Goal: Transaction & Acquisition: Download file/media

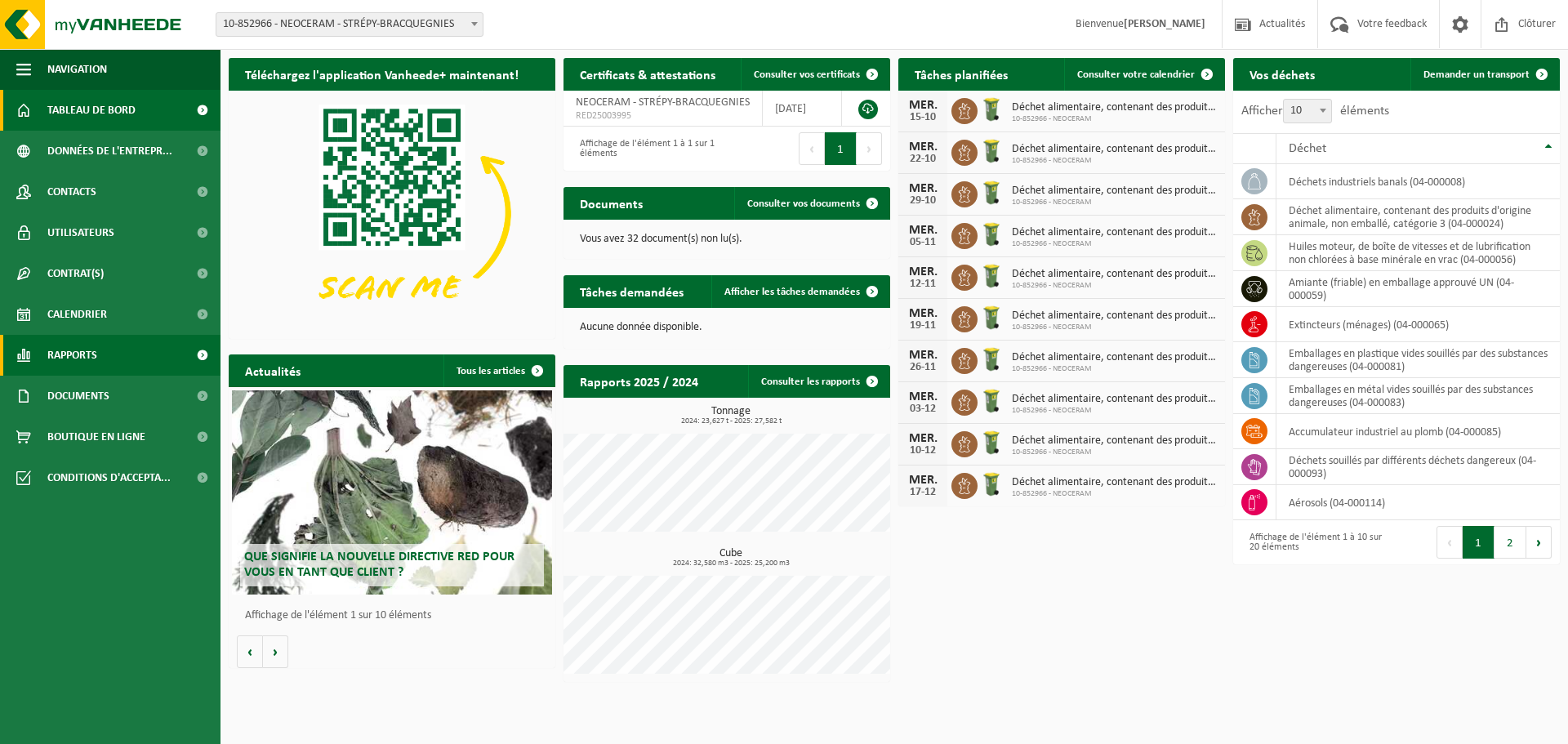
click at [67, 348] on span "Rapports" at bounding box center [72, 355] width 50 height 41
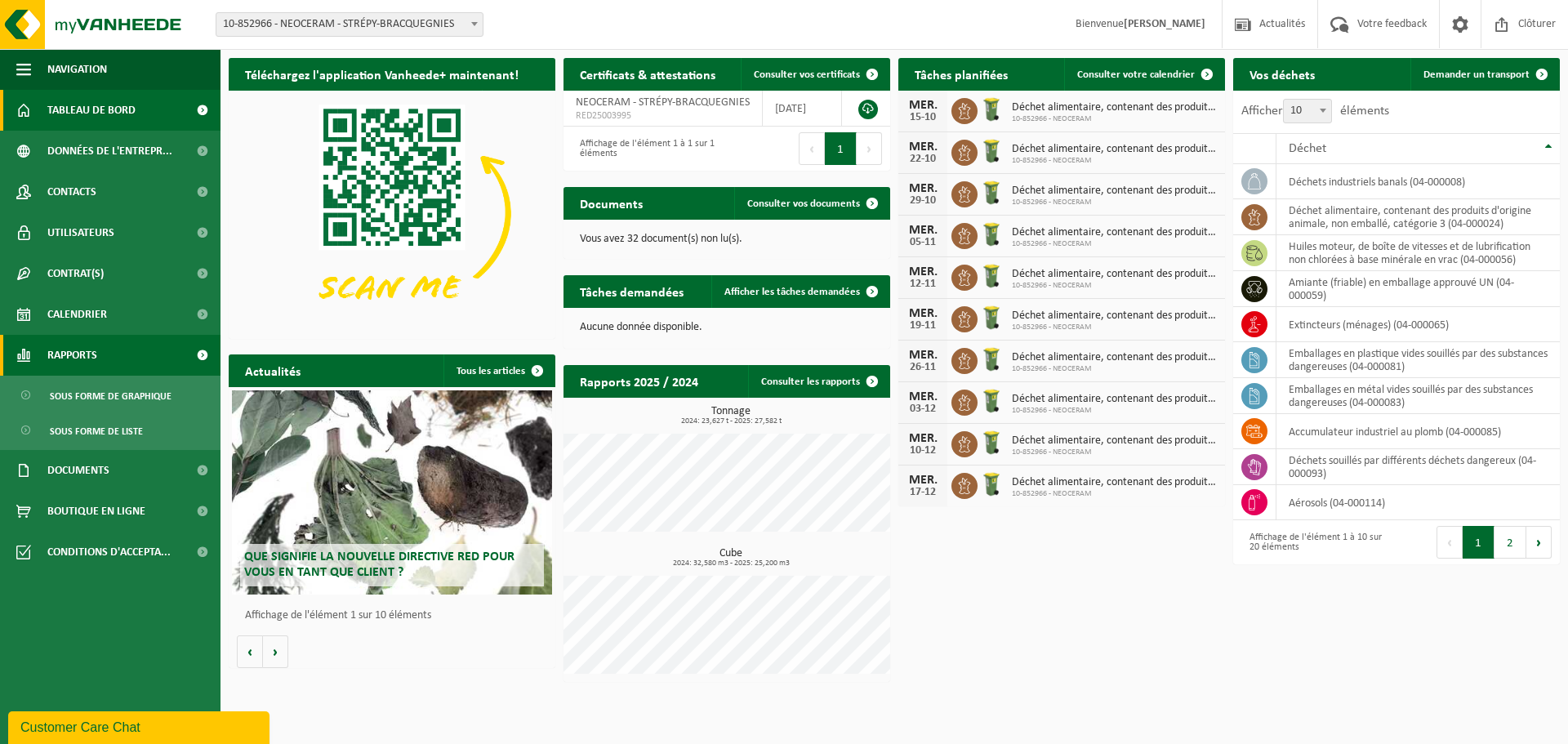
click at [66, 359] on span "Rapports" at bounding box center [72, 355] width 50 height 41
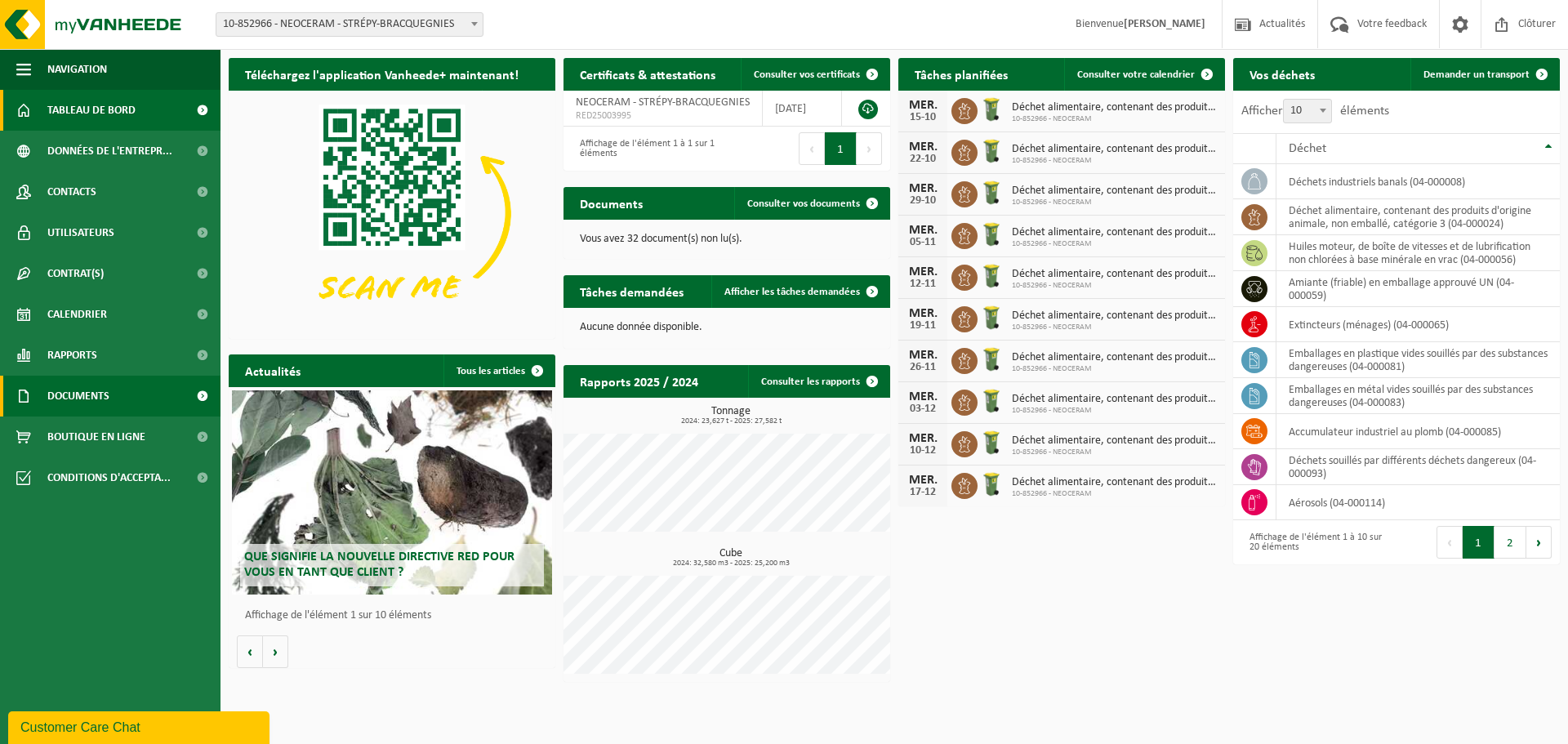
click at [73, 405] on span "Documents" at bounding box center [78, 396] width 62 height 41
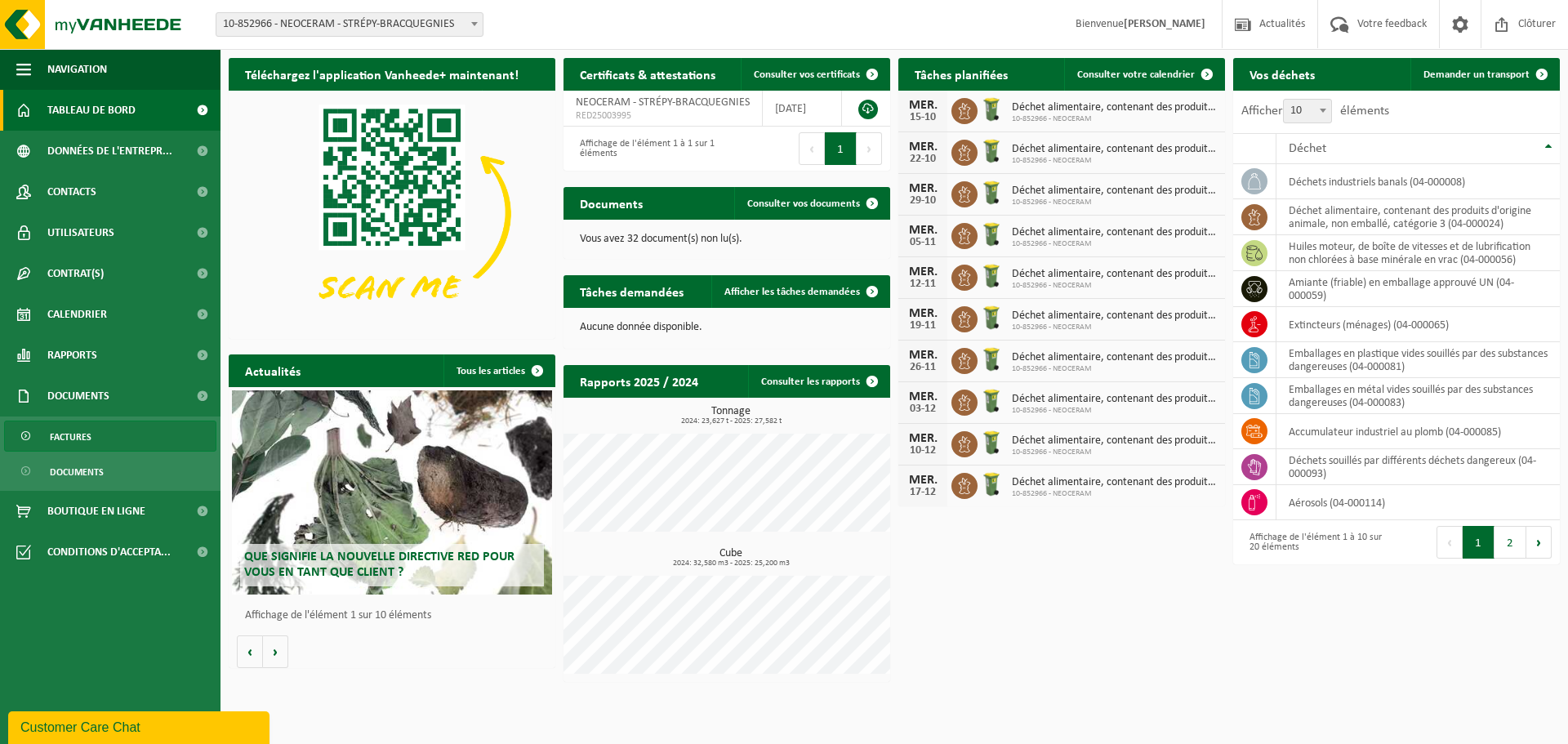
click at [80, 430] on span "Factures" at bounding box center [70, 436] width 41 height 31
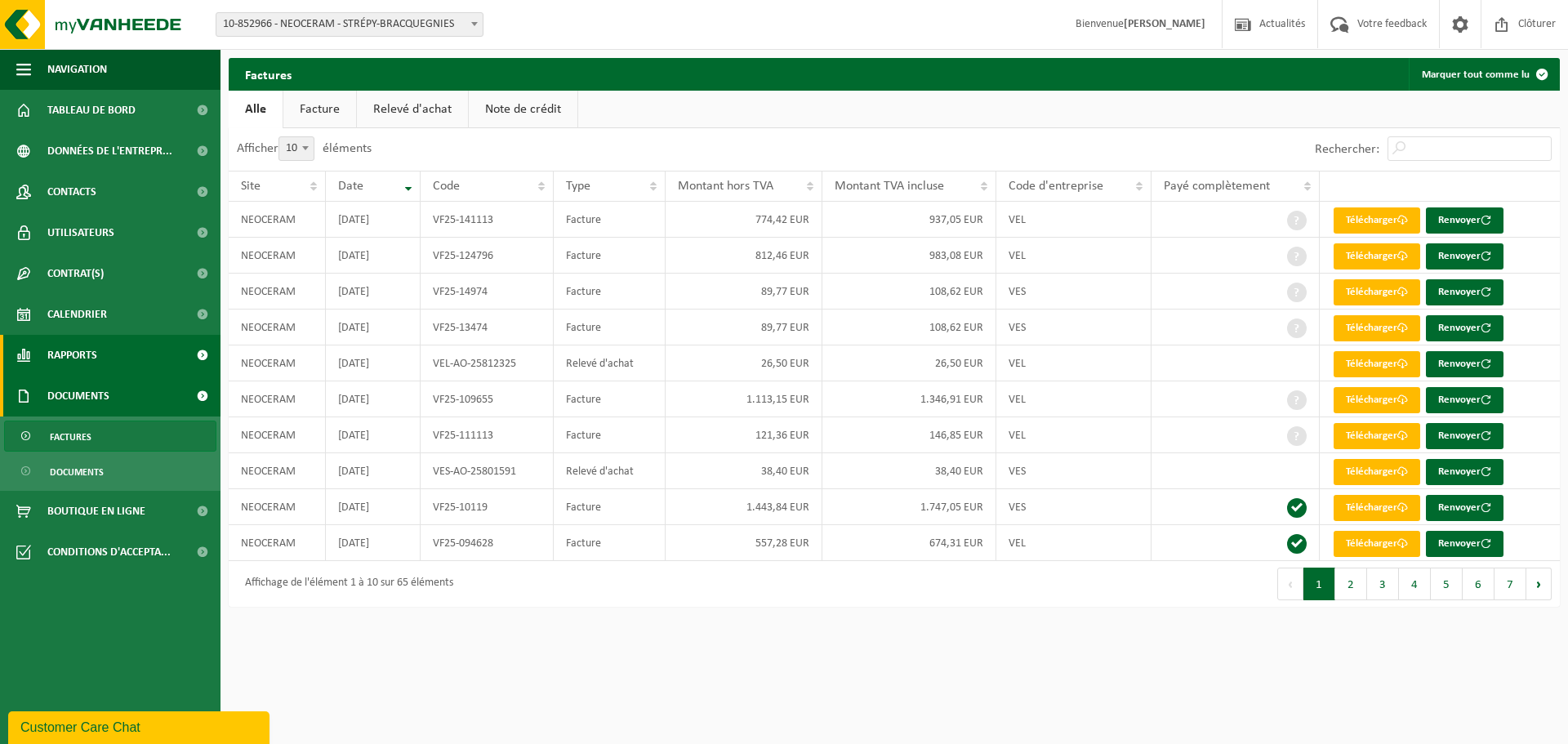
click at [80, 354] on span "Rapports" at bounding box center [72, 355] width 50 height 41
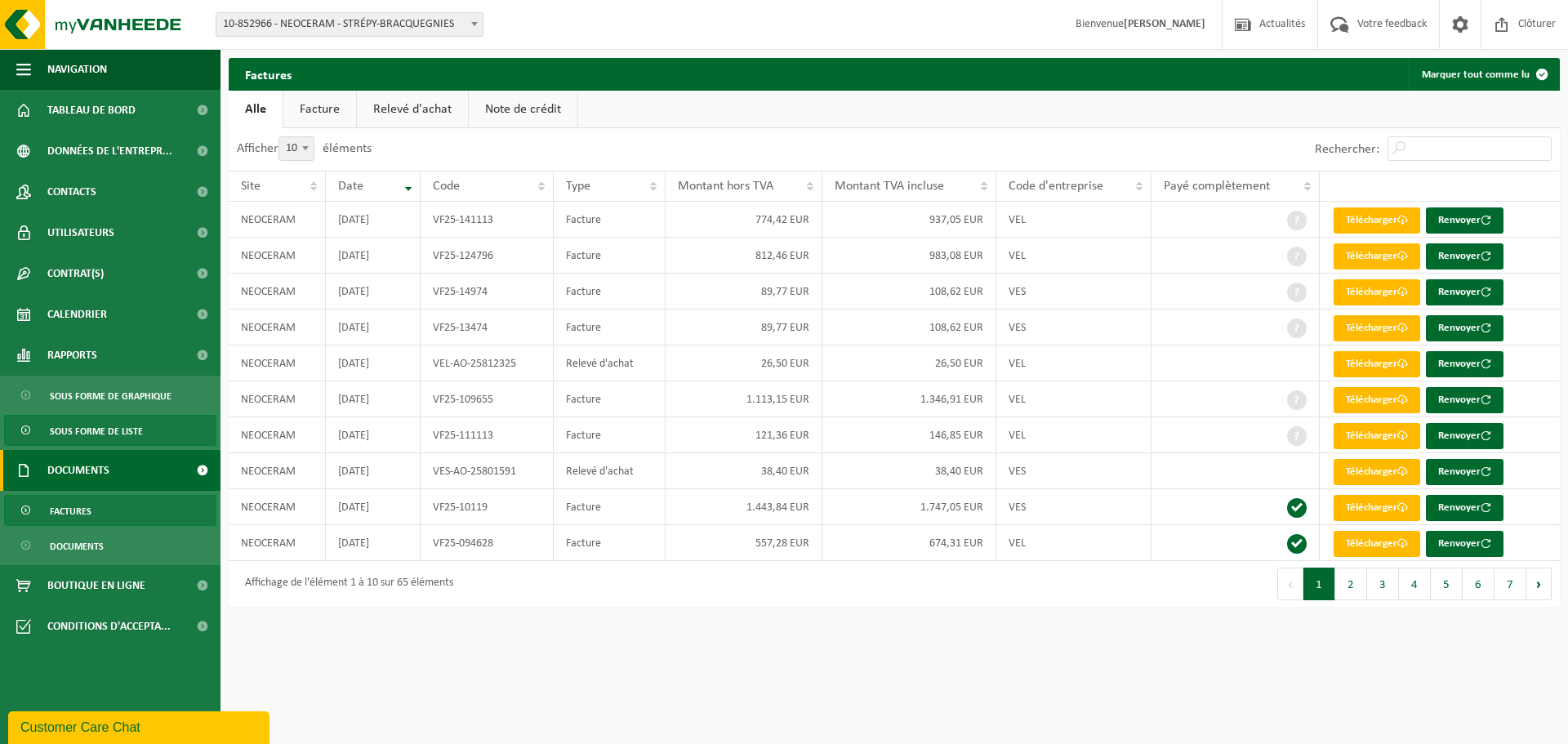
click at [84, 438] on span "Sous forme de liste" at bounding box center [96, 431] width 93 height 31
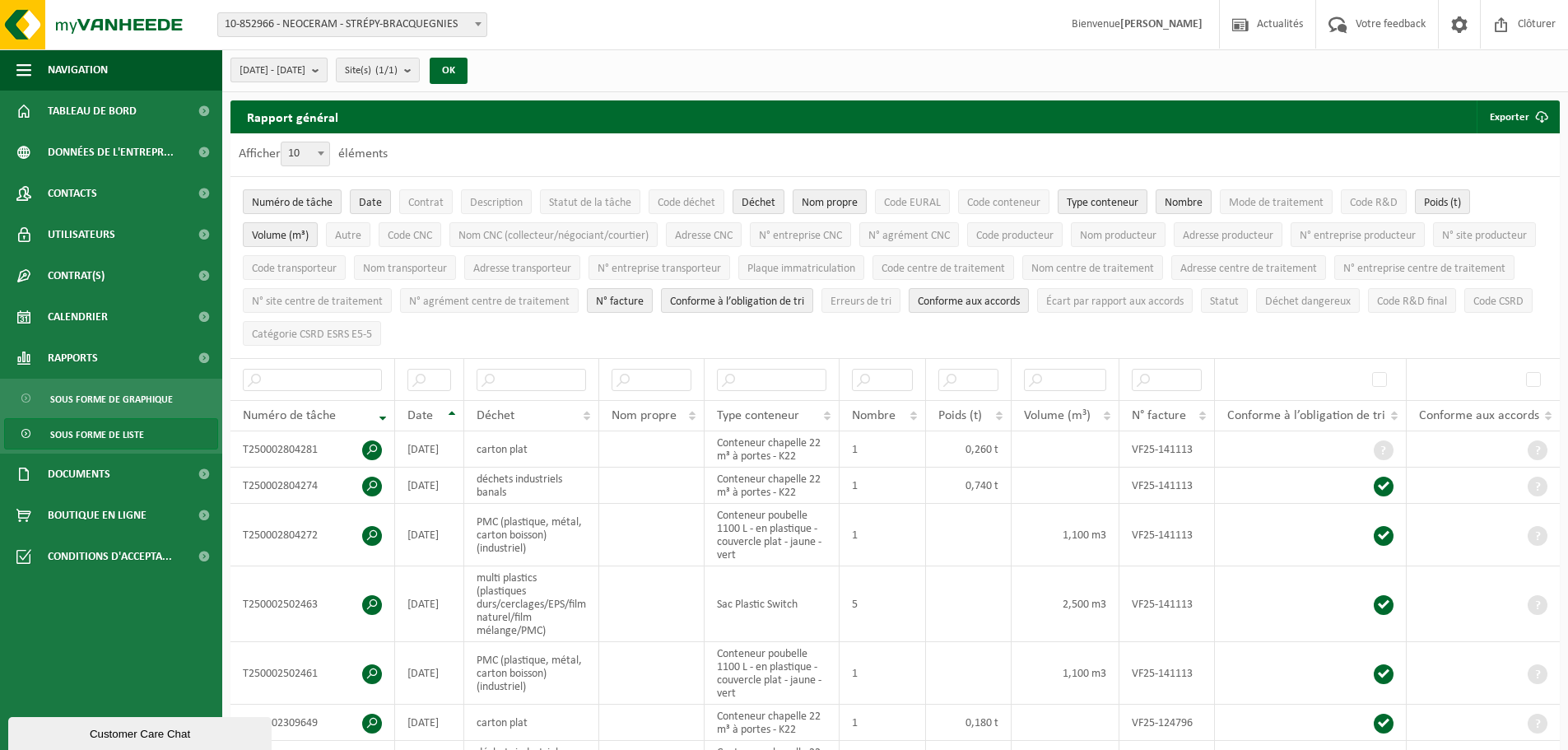
click at [327, 70] on button "[DATE] - [DATE]" at bounding box center [279, 70] width 97 height 25
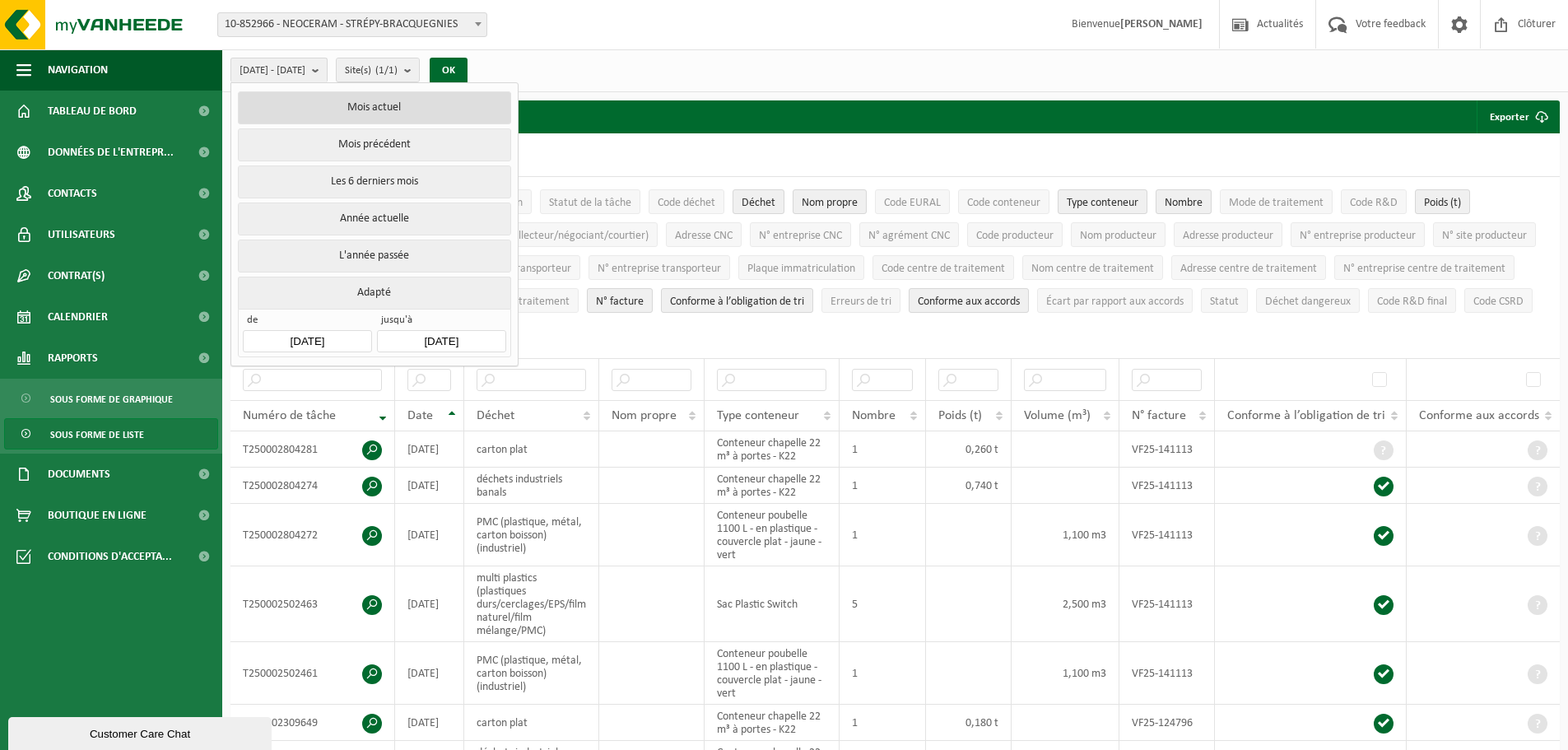
click at [352, 103] on button "Mois actuel" at bounding box center [374, 107] width 273 height 33
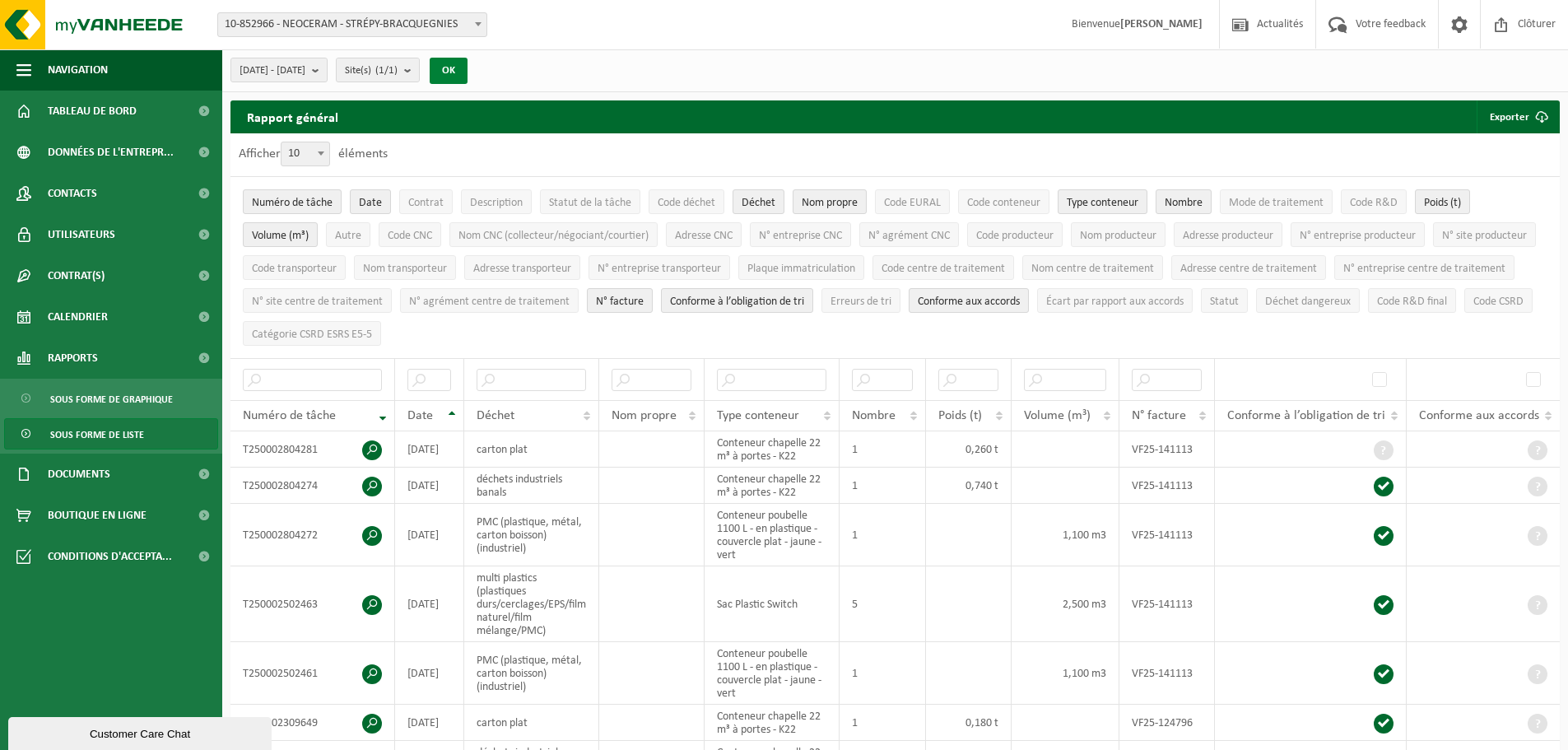
click at [468, 69] on button "OK" at bounding box center [448, 71] width 37 height 26
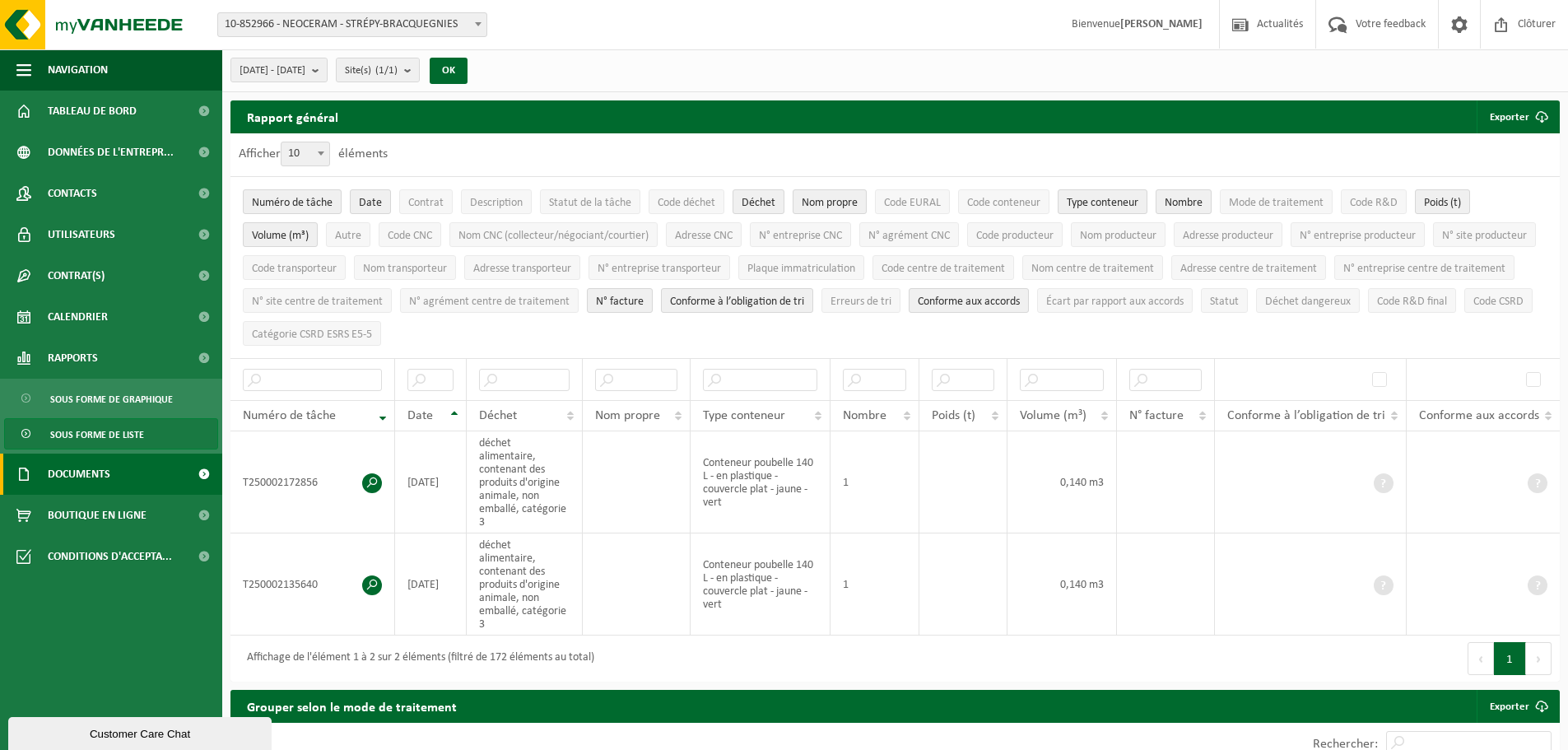
click at [89, 470] on span "Documents" at bounding box center [78, 474] width 62 height 41
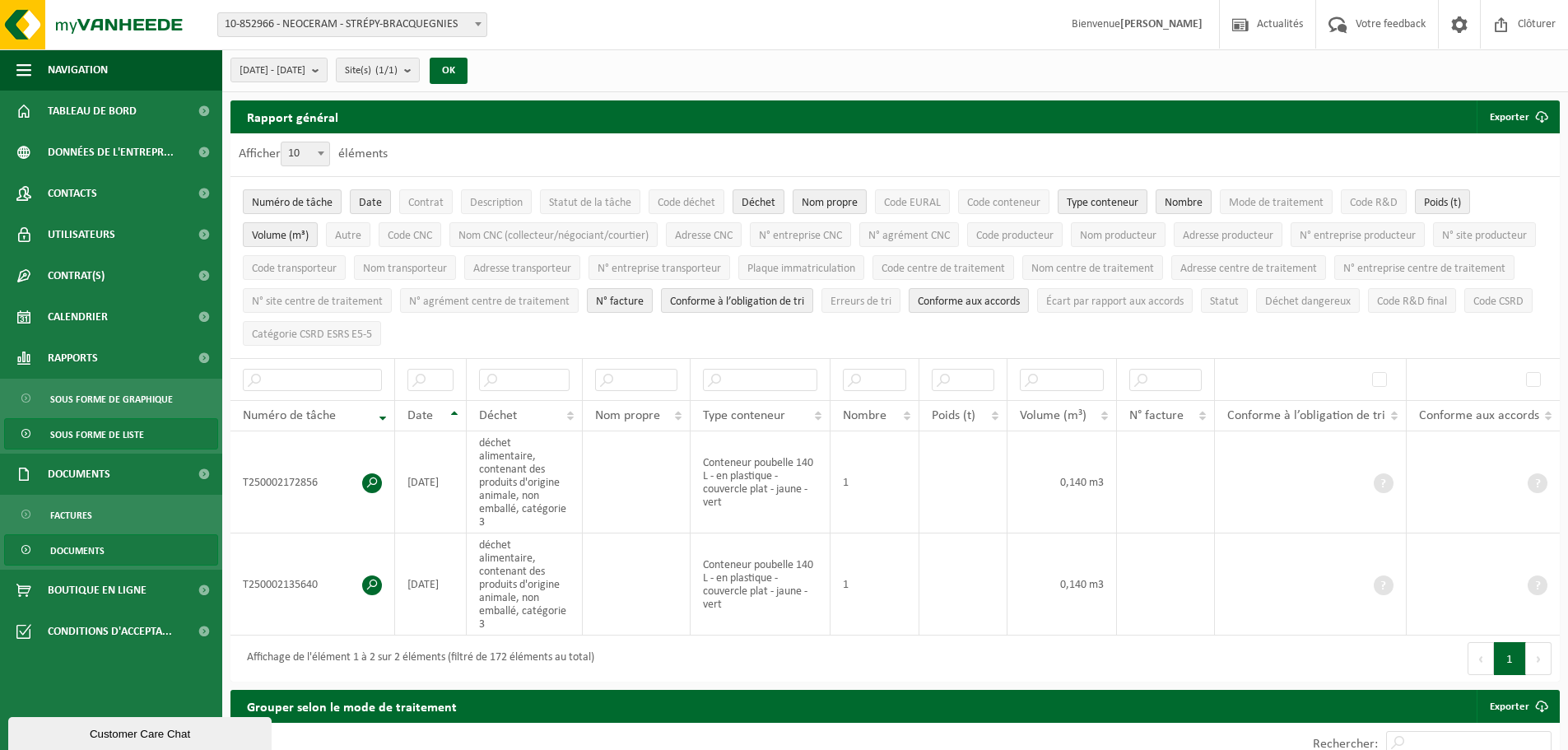
click at [89, 545] on span "Documents" at bounding box center [78, 551] width 55 height 32
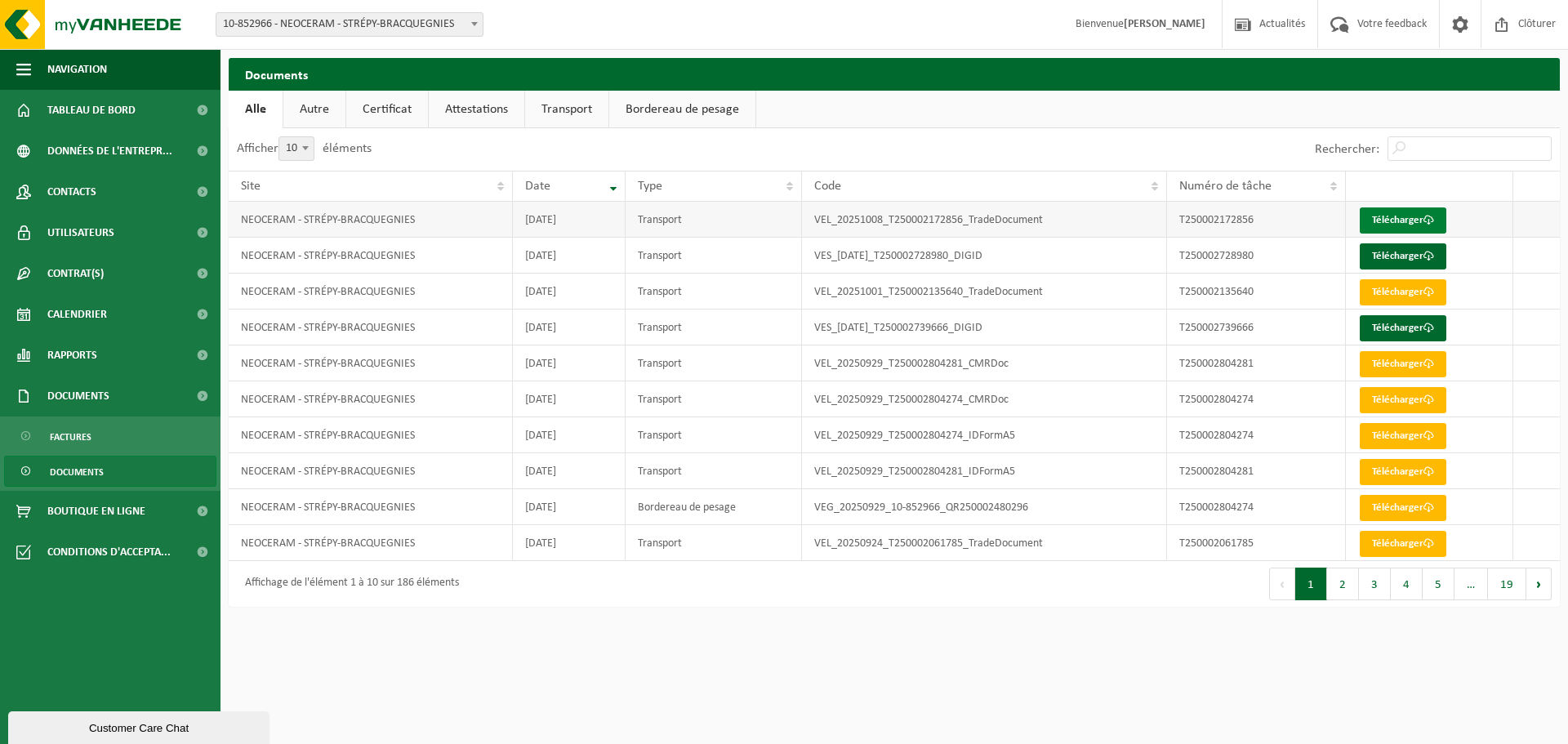
click at [1417, 216] on link "Télécharger" at bounding box center [1403, 220] width 86 height 26
click at [1424, 251] on link "Télécharger" at bounding box center [1403, 256] width 86 height 26
click at [1392, 323] on link "Télécharger" at bounding box center [1403, 328] width 86 height 26
